Goal: Task Accomplishment & Management: Use online tool/utility

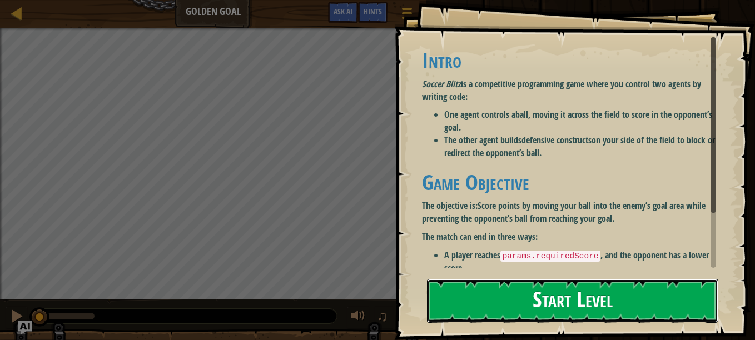
click at [538, 318] on button "Start Level" at bounding box center [572, 301] width 291 height 44
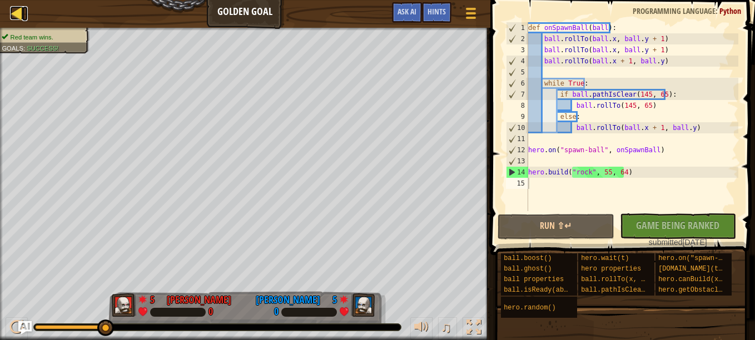
click at [18, 18] on div at bounding box center [17, 13] width 14 height 14
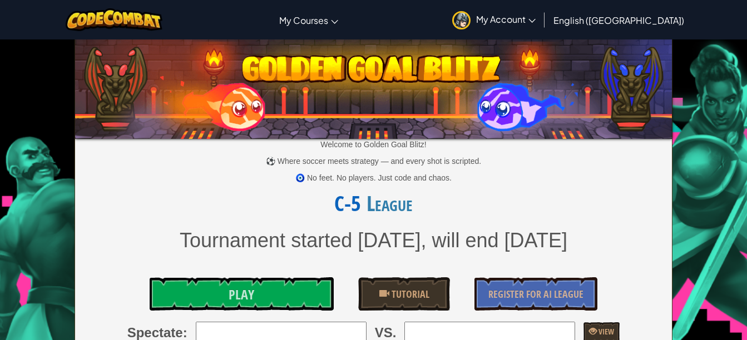
click at [203, 146] on p "Welcome to Golden Goal Blitz!" at bounding box center [373, 144] width 596 height 11
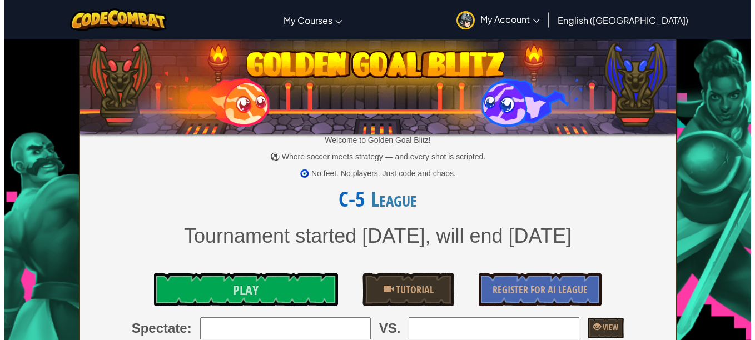
scroll to position [8, 0]
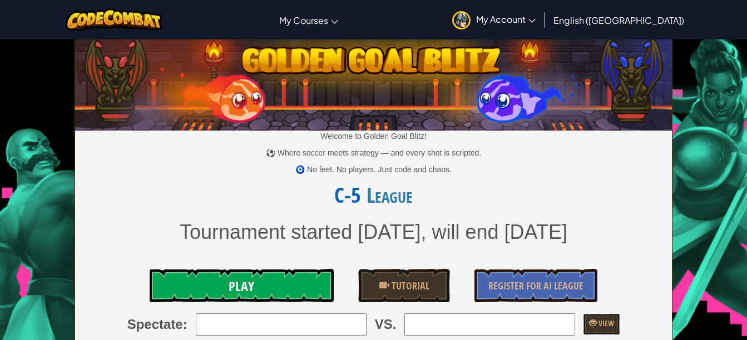
click at [209, 290] on link "Play" at bounding box center [242, 285] width 184 height 33
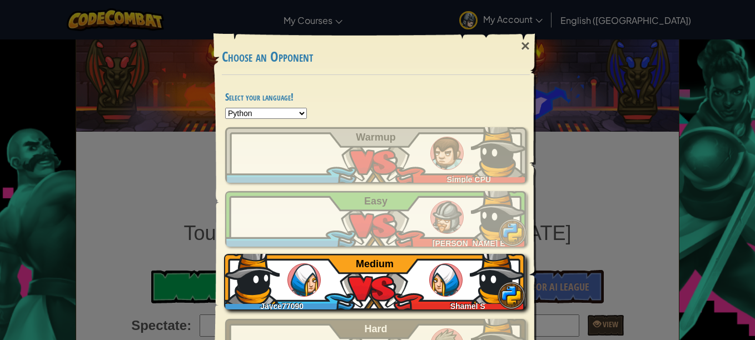
scroll to position [57, 0]
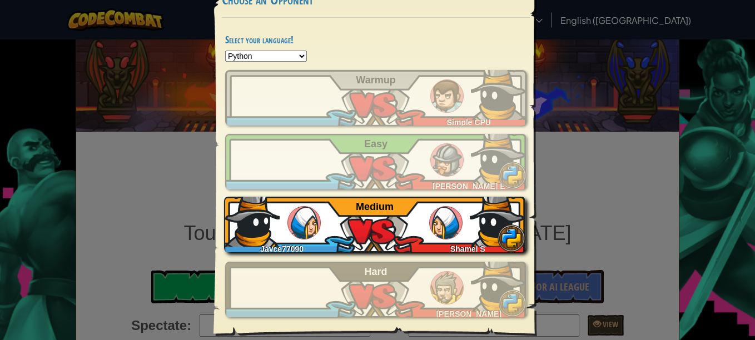
click at [368, 210] on span "Medium" at bounding box center [375, 206] width 38 height 11
